Goal: Navigation & Orientation: Find specific page/section

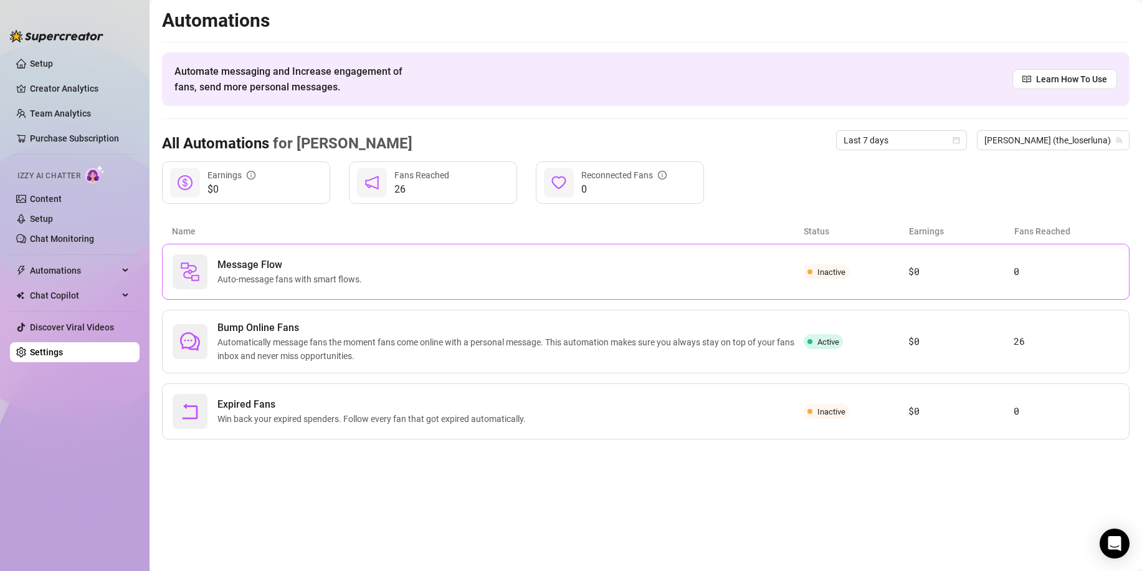
click at [479, 269] on div "Message Flow Auto-message fans with smart flows." at bounding box center [488, 271] width 631 height 35
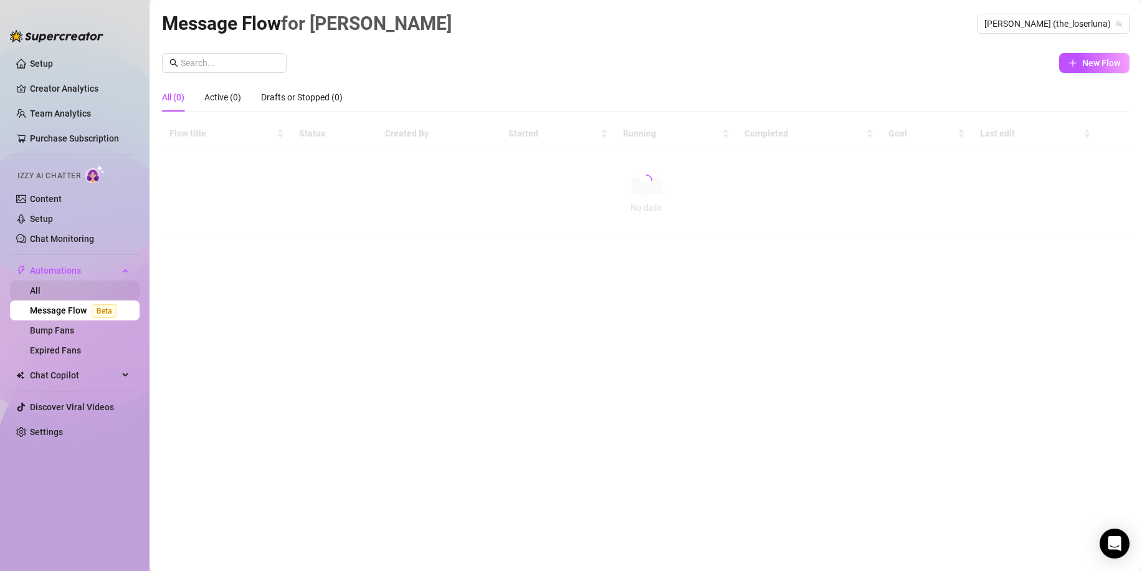
click at [41, 292] on link "All" at bounding box center [35, 290] width 11 height 10
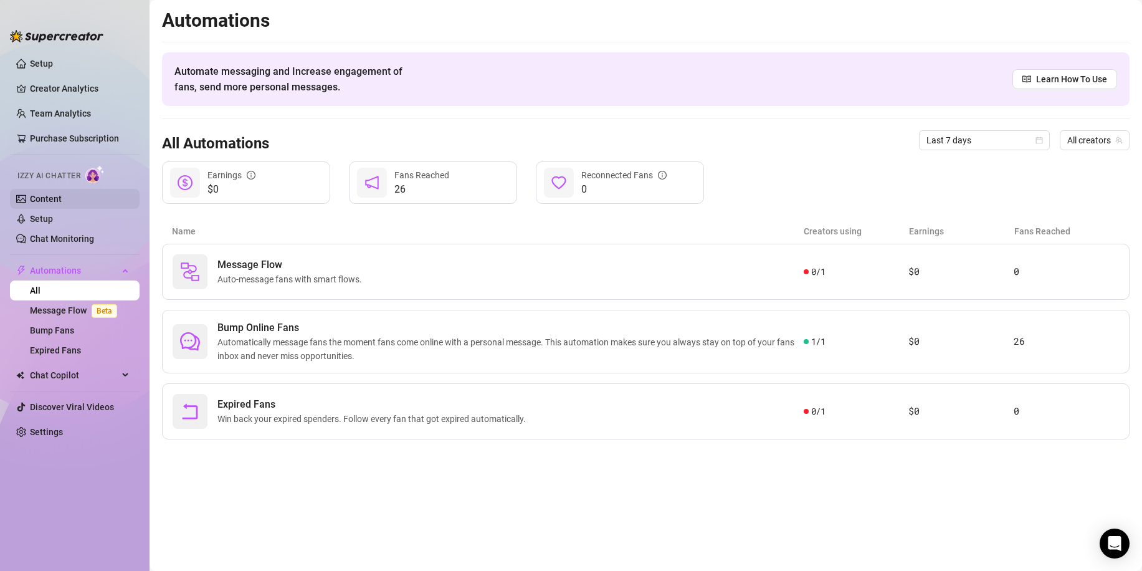
click at [62, 204] on link "Content" at bounding box center [46, 199] width 32 height 10
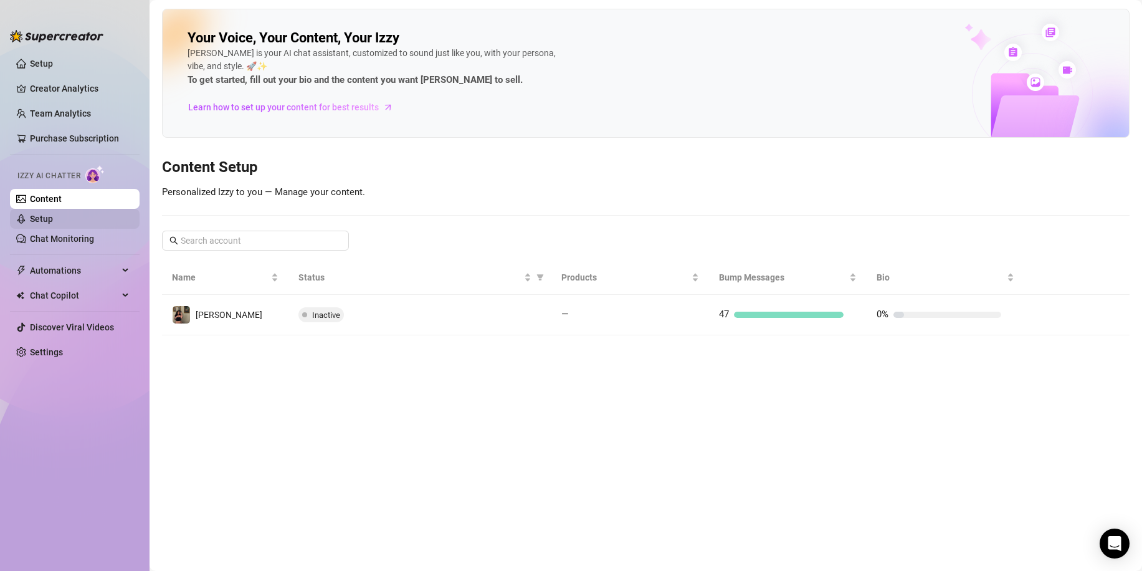
click at [53, 224] on link "Setup" at bounding box center [41, 219] width 23 height 10
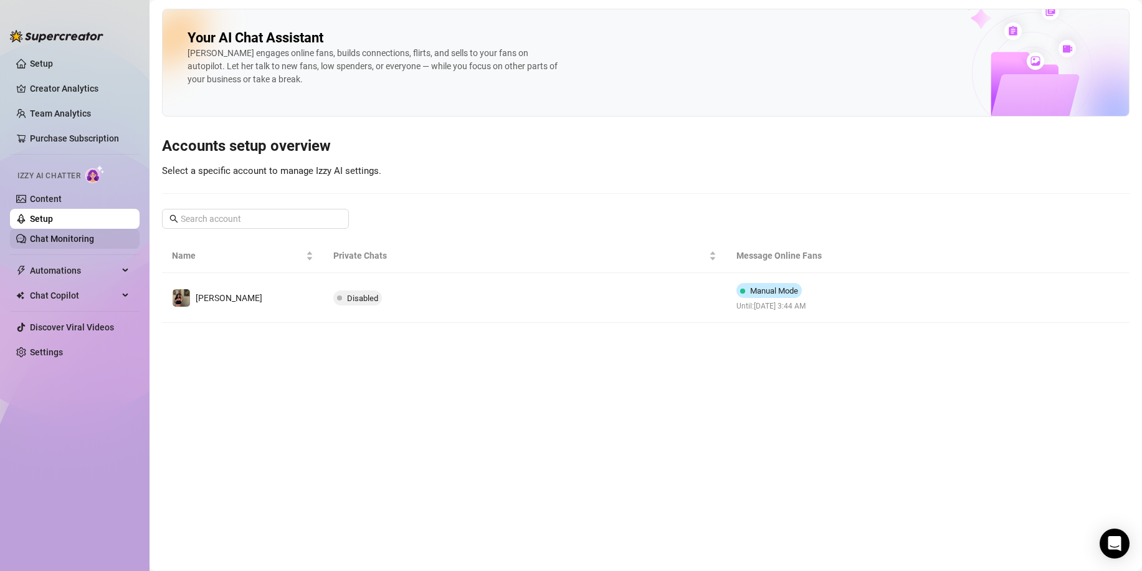
click at [79, 241] on link "Chat Monitoring" at bounding box center [62, 239] width 64 height 10
